Goal: Information Seeking & Learning: Compare options

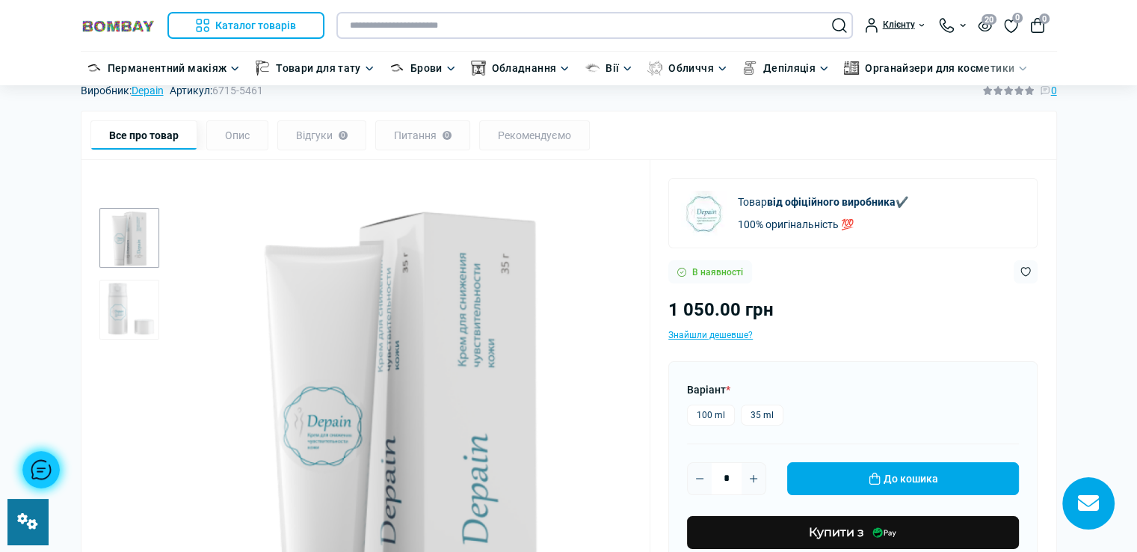
click at [541, 31] on input "text" at bounding box center [595, 25] width 517 height 27
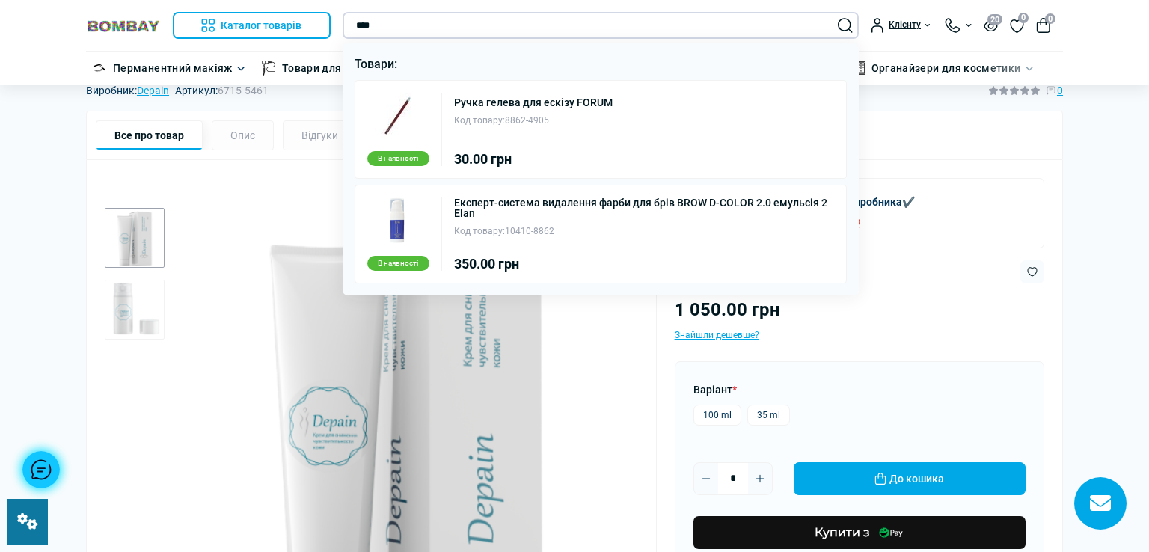
type input "****"
click at [514, 114] on div "Код товару: 8862-4905" at bounding box center [533, 121] width 159 height 14
click at [565, 104] on link "Ручка гелева для ескізу FORUM" at bounding box center [533, 102] width 159 height 10
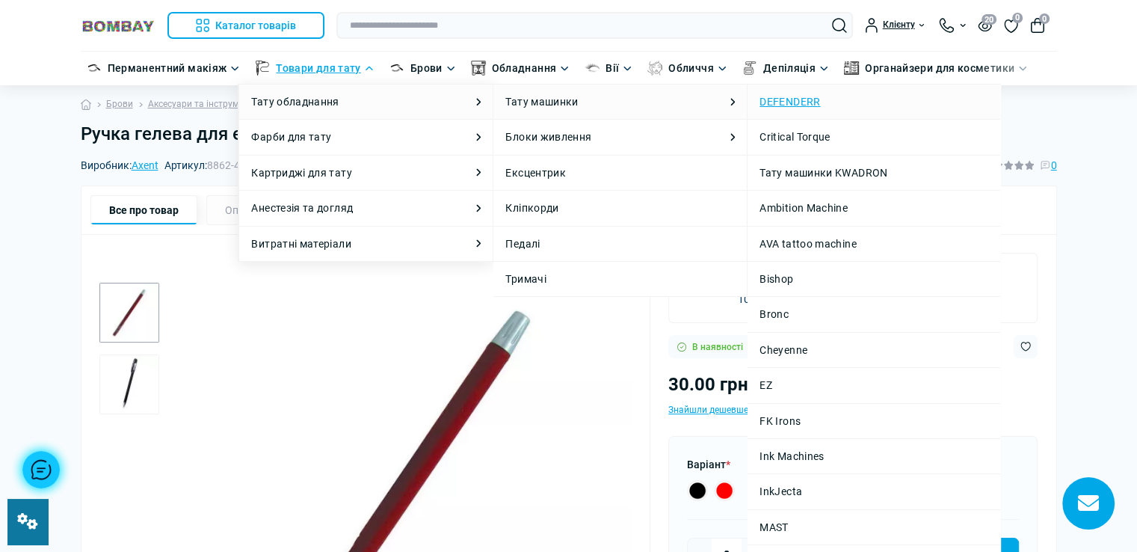
click at [781, 104] on link "DEFENDERR" at bounding box center [874, 101] width 229 height 16
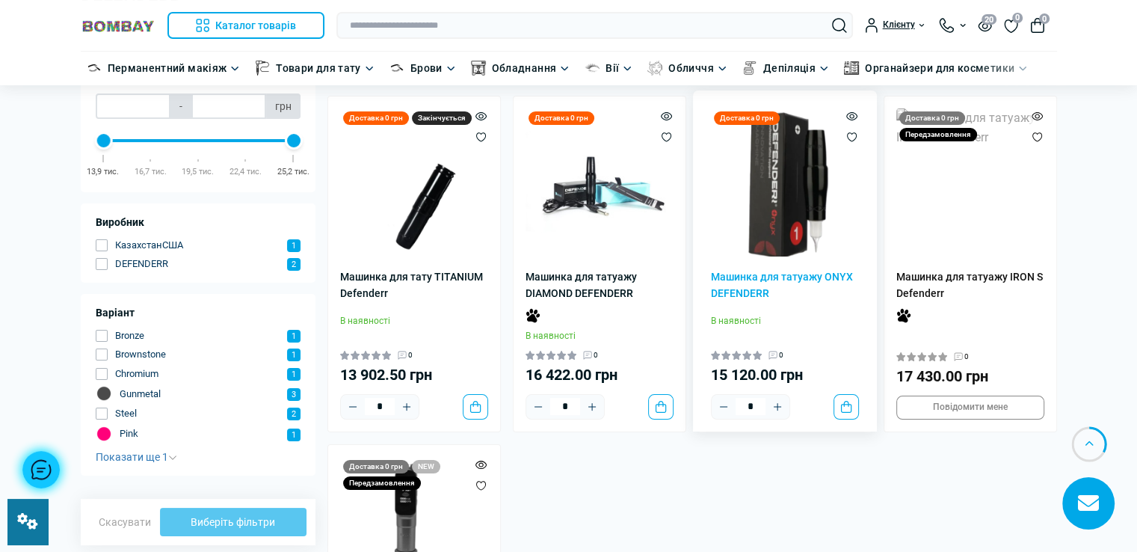
scroll to position [75, 0]
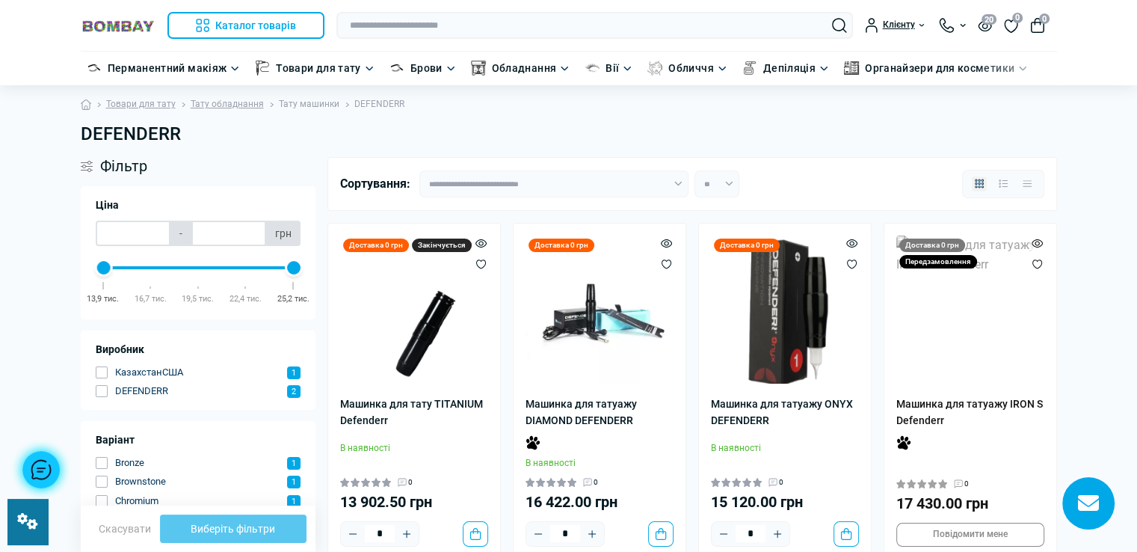
click at [301, 105] on link "Тату машинки" at bounding box center [309, 104] width 61 height 14
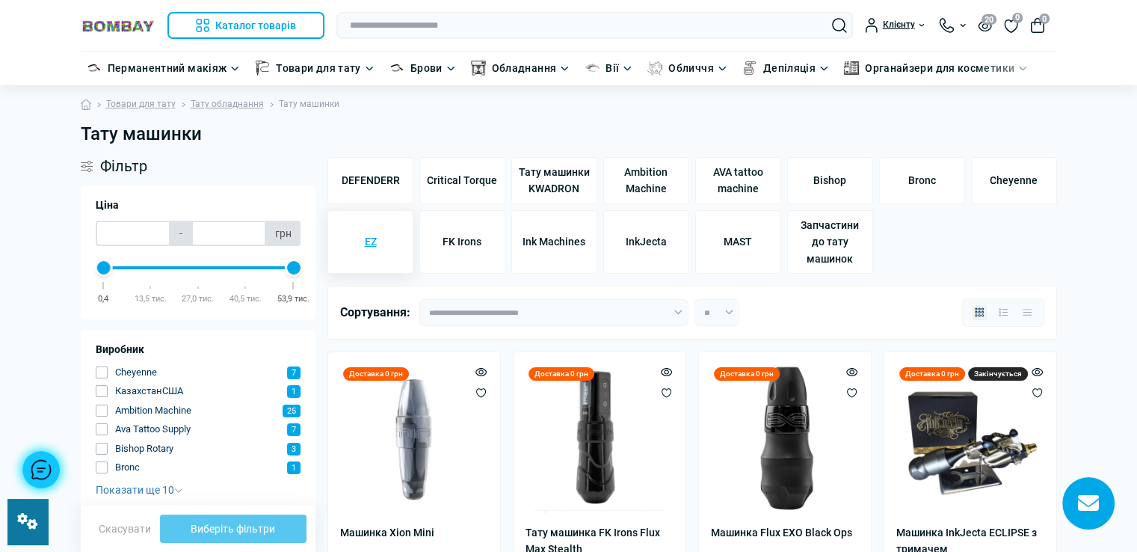
click at [369, 236] on span "EZ" at bounding box center [370, 241] width 12 height 16
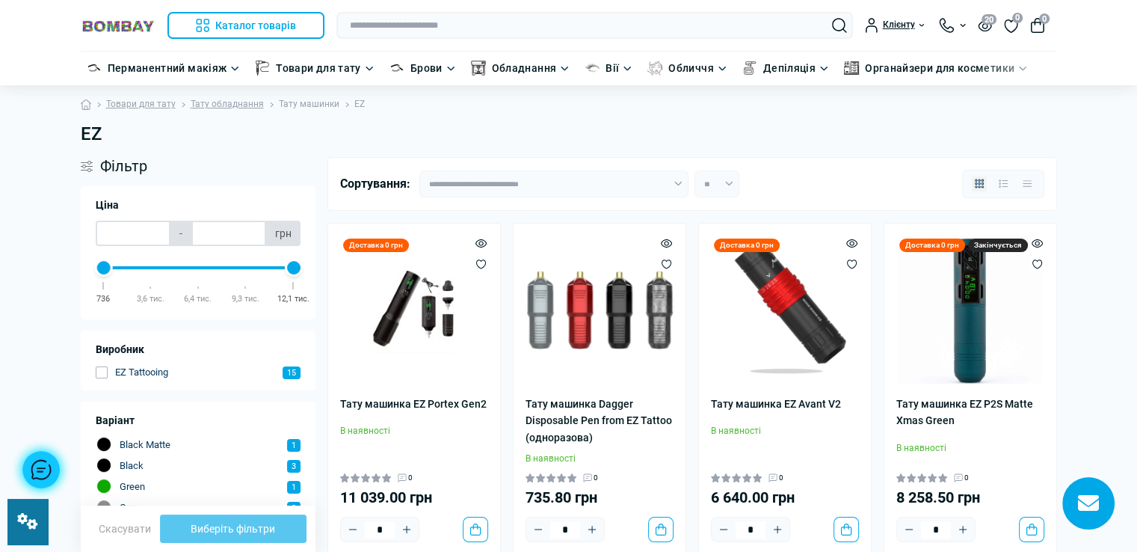
click at [311, 104] on link "Тату машинки" at bounding box center [309, 104] width 61 height 14
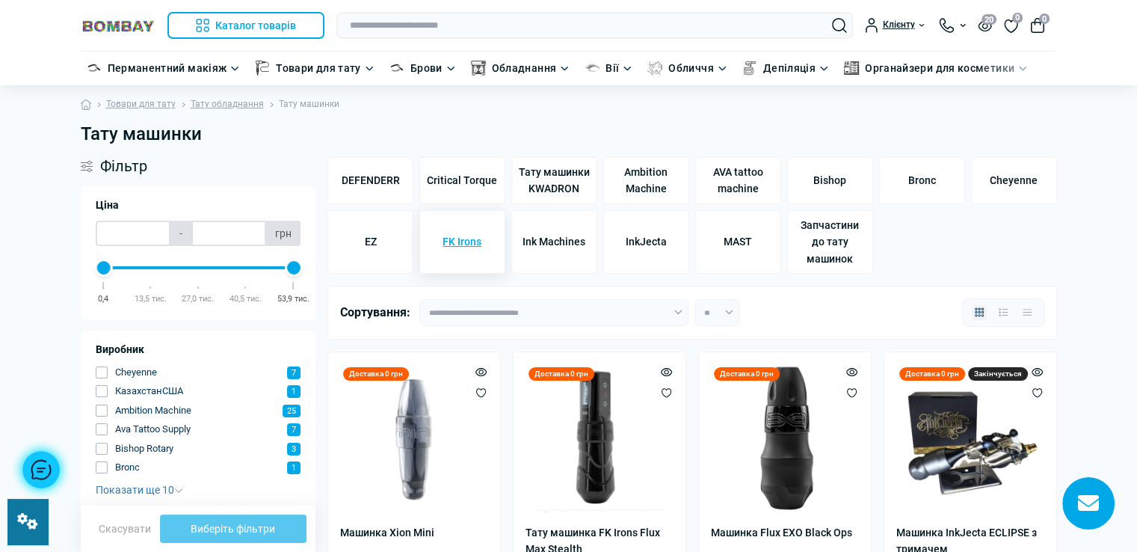
click at [458, 243] on span "FK Irons" at bounding box center [462, 241] width 39 height 16
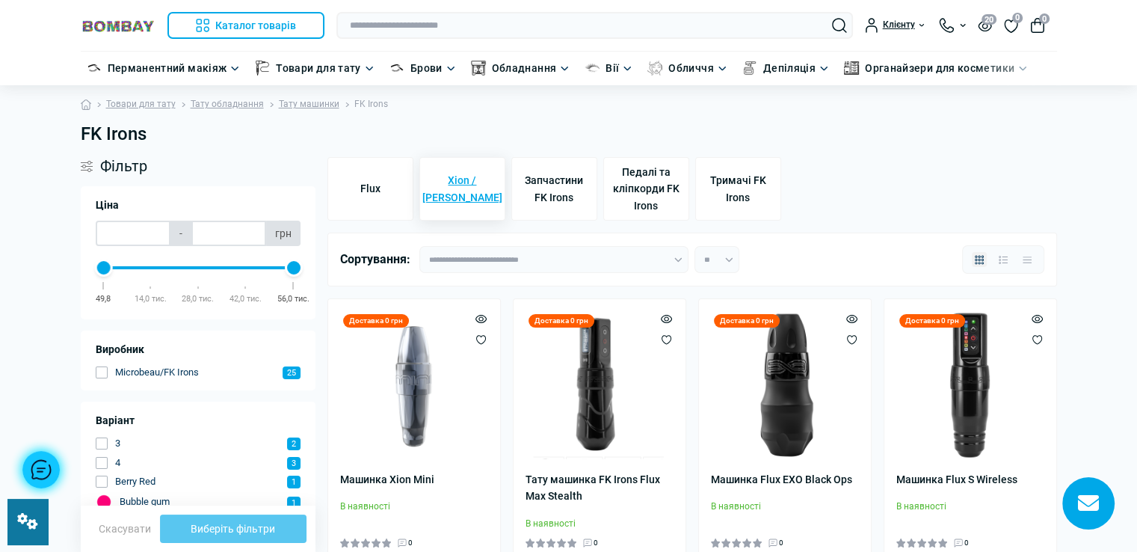
click at [472, 189] on span "Xion / [PERSON_NAME]" at bounding box center [462, 189] width 80 height 34
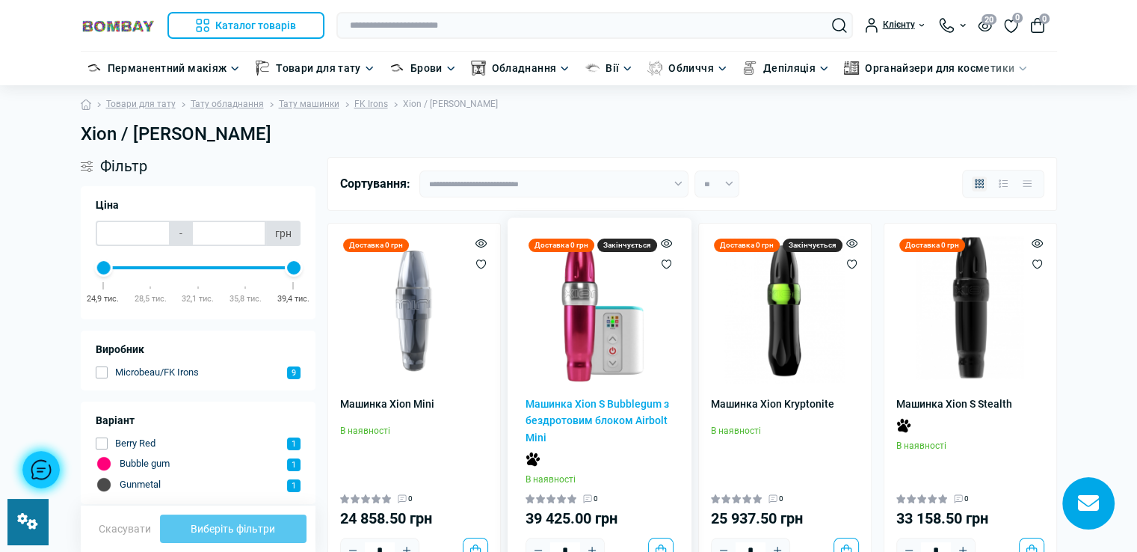
scroll to position [75, 0]
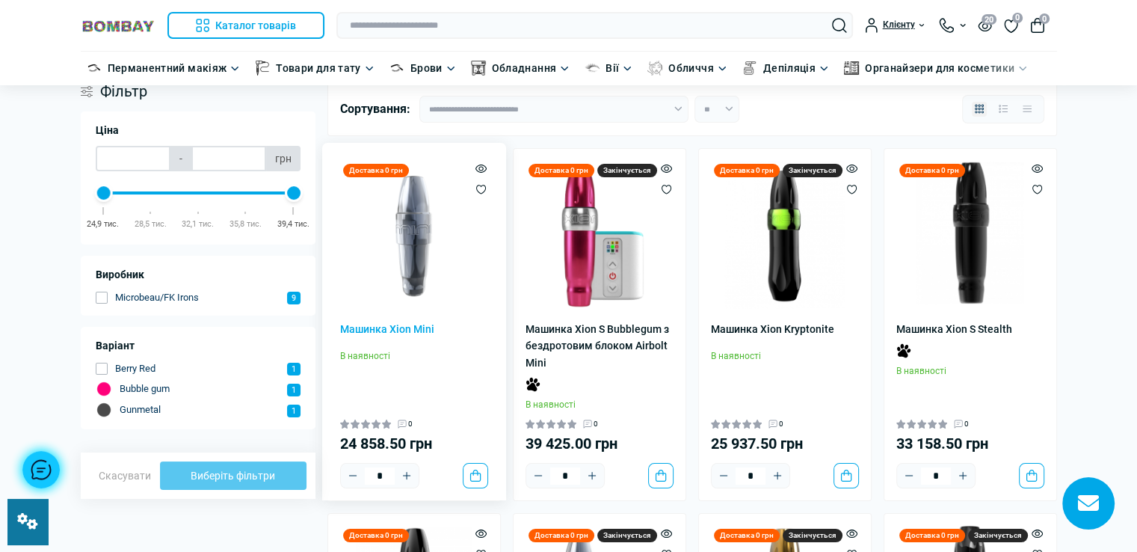
click at [443, 260] on img at bounding box center [414, 235] width 148 height 148
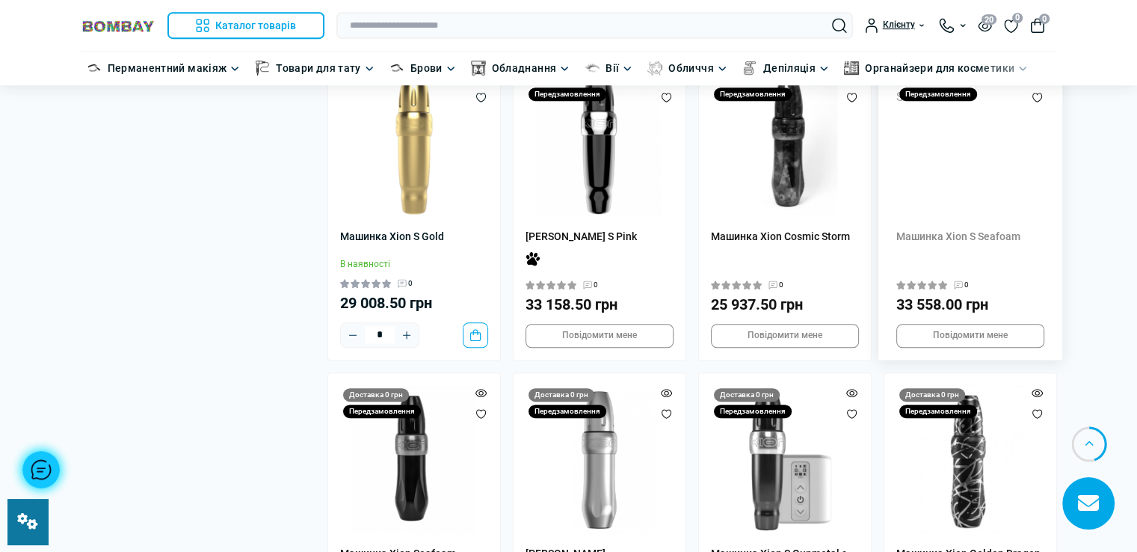
scroll to position [823, 0]
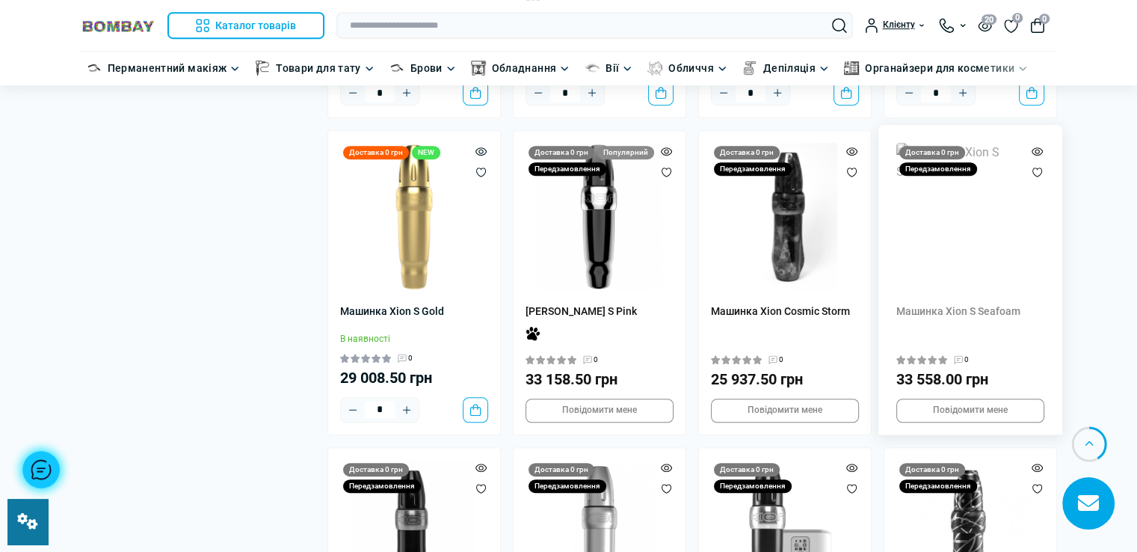
click at [956, 191] on img at bounding box center [971, 217] width 148 height 148
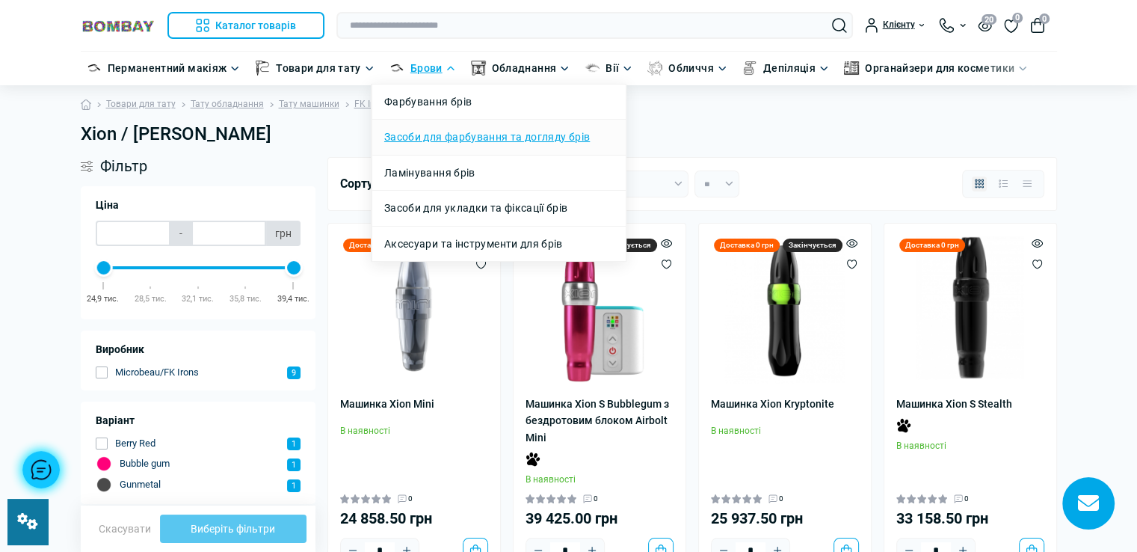
click at [481, 141] on link "Засоби для фарбування та догляду брів" at bounding box center [487, 137] width 206 height 16
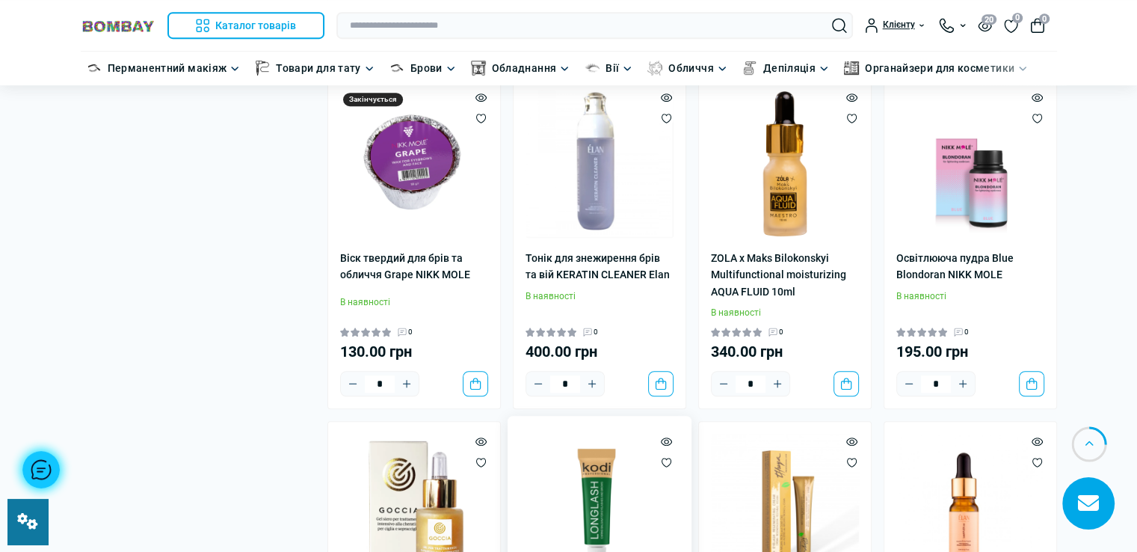
scroll to position [523, 0]
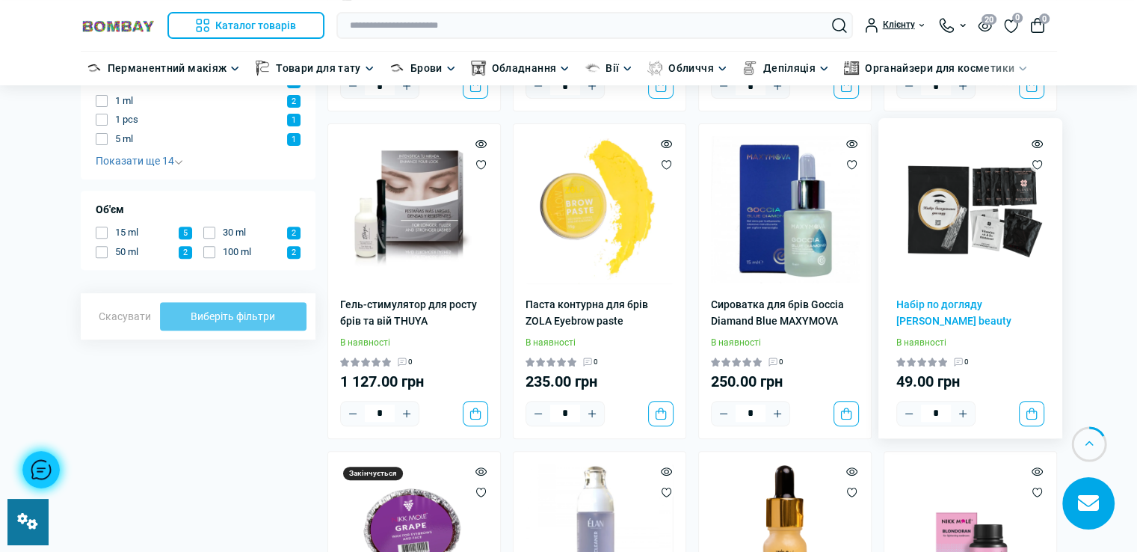
click at [942, 213] on img at bounding box center [971, 210] width 148 height 148
